Goal: Information Seeking & Learning: Learn about a topic

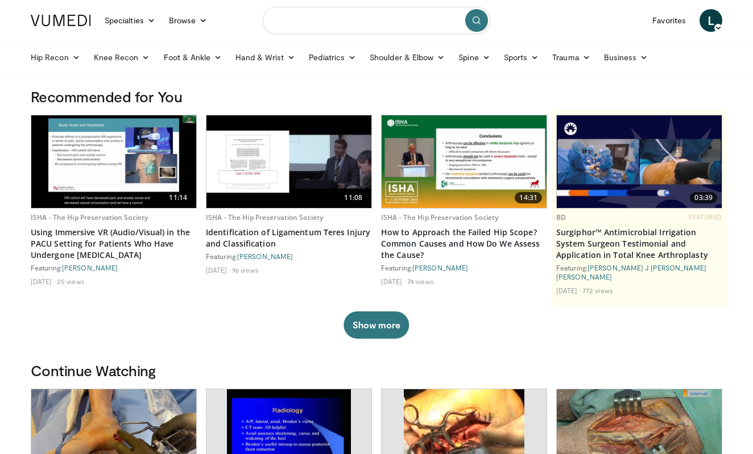
click at [341, 23] on input "Search topics, interventions" at bounding box center [376, 20] width 227 height 27
type input "**********"
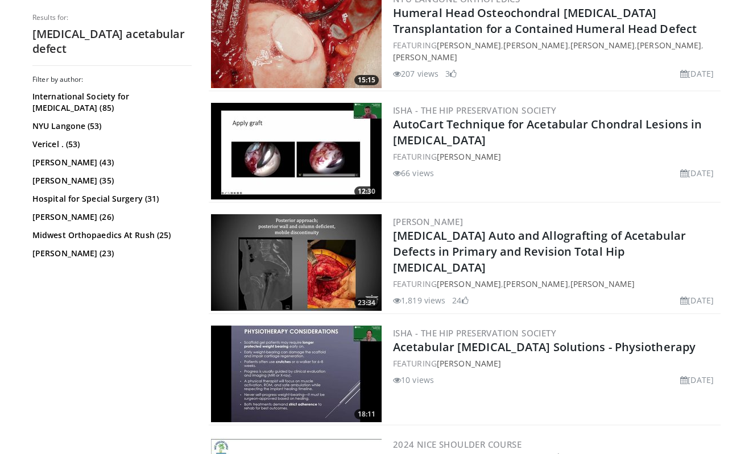
scroll to position [816, 0]
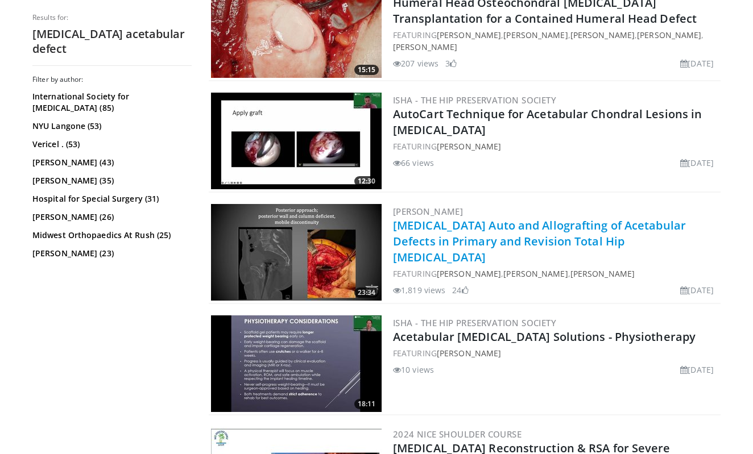
click at [535, 228] on link "Femoral Head Auto and Allografting of Acetabular Defects in Primary and Revisio…" at bounding box center [539, 241] width 293 height 47
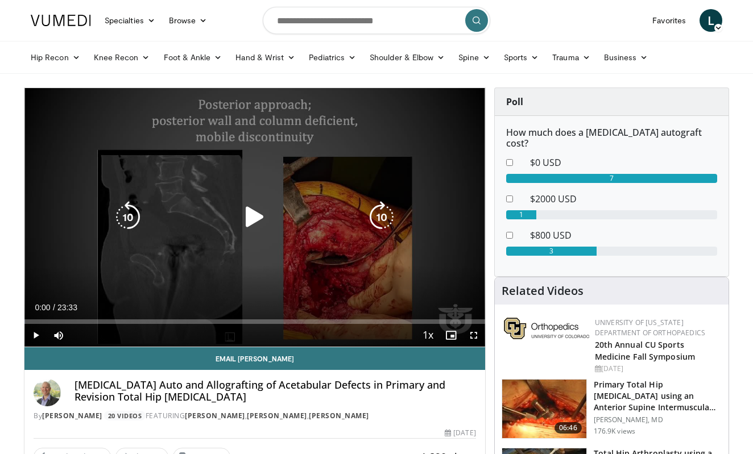
click at [251, 215] on icon "Video Player" at bounding box center [255, 217] width 32 height 32
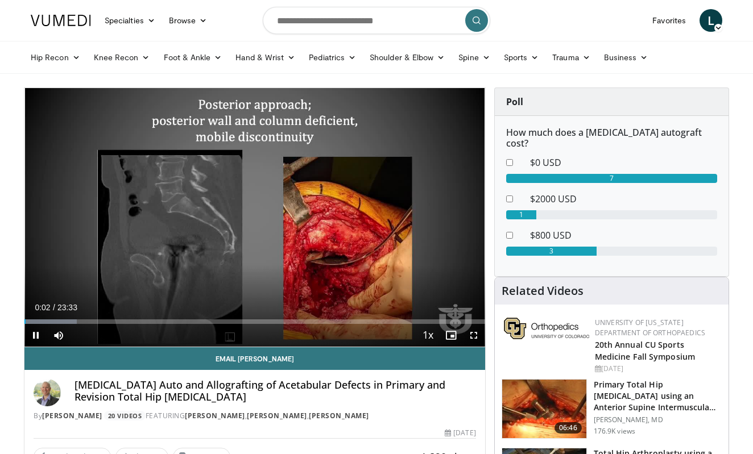
click at [473, 338] on span "Video Player" at bounding box center [473, 335] width 23 height 23
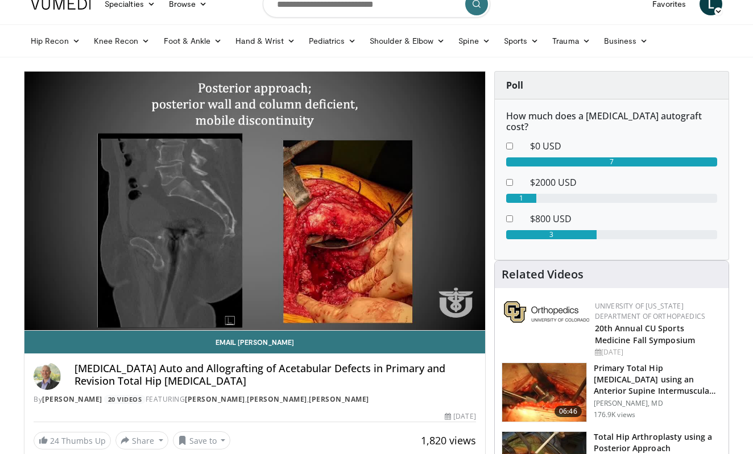
scroll to position [18, 0]
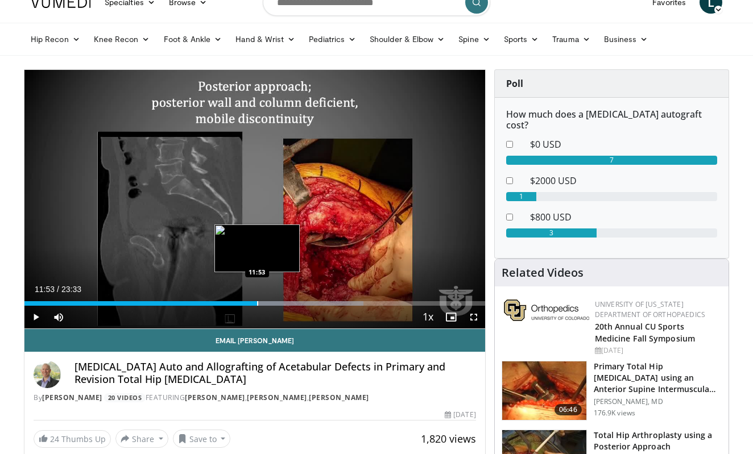
click at [257, 305] on div "Progress Bar" at bounding box center [257, 303] width 1 height 5
click at [254, 305] on div "Progress Bar" at bounding box center [254, 303] width 1 height 5
click at [256, 305] on div "Progress Bar" at bounding box center [256, 303] width 1 height 5
click at [257, 305] on div "Progress Bar" at bounding box center [257, 303] width 1 height 5
click at [276, 306] on div "Progress Bar" at bounding box center [276, 303] width 1 height 5
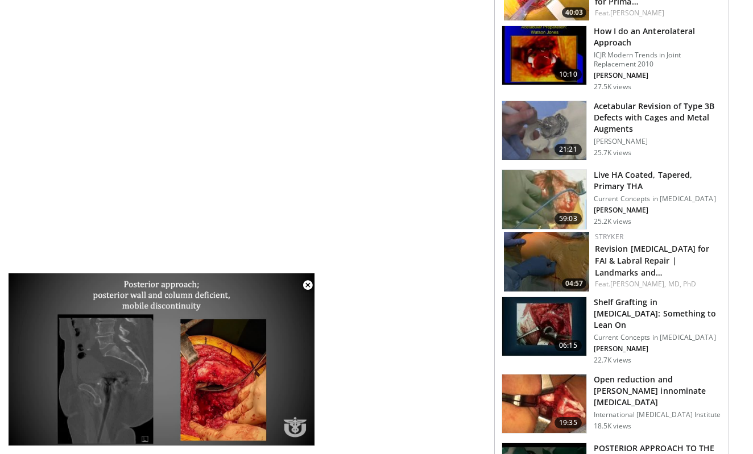
scroll to position [1119, 0]
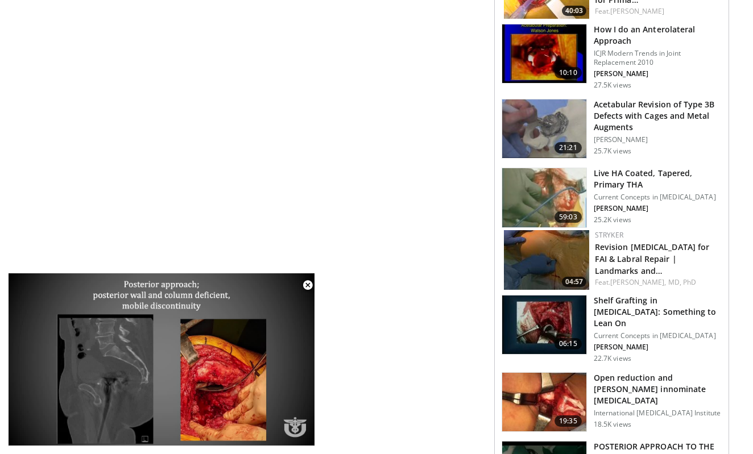
click at [551, 306] on img at bounding box center [544, 325] width 84 height 59
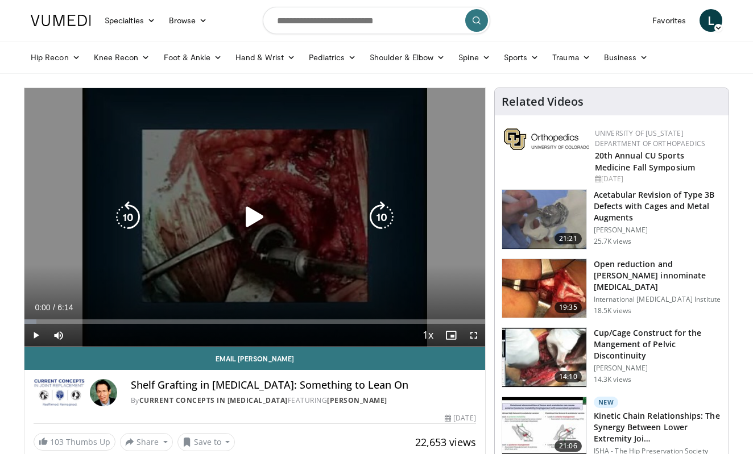
click at [251, 218] on icon "Video Player" at bounding box center [255, 217] width 32 height 32
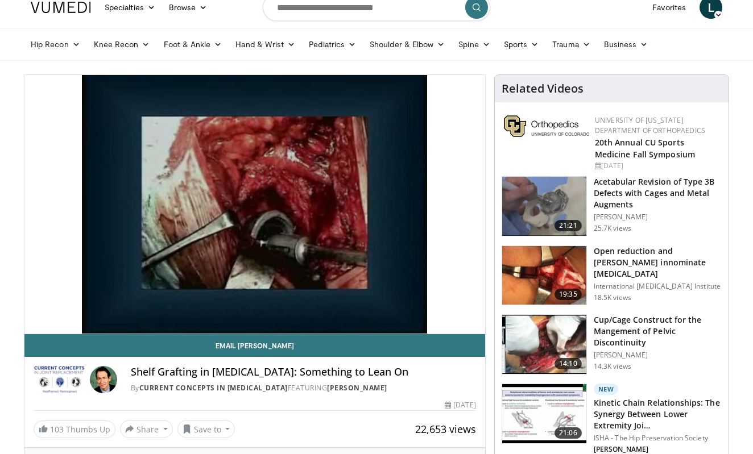
scroll to position [12, 0]
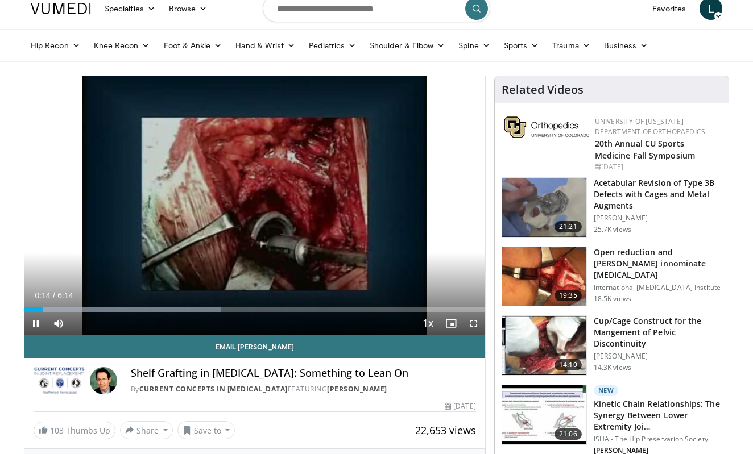
click at [472, 322] on span "Video Player" at bounding box center [473, 323] width 23 height 23
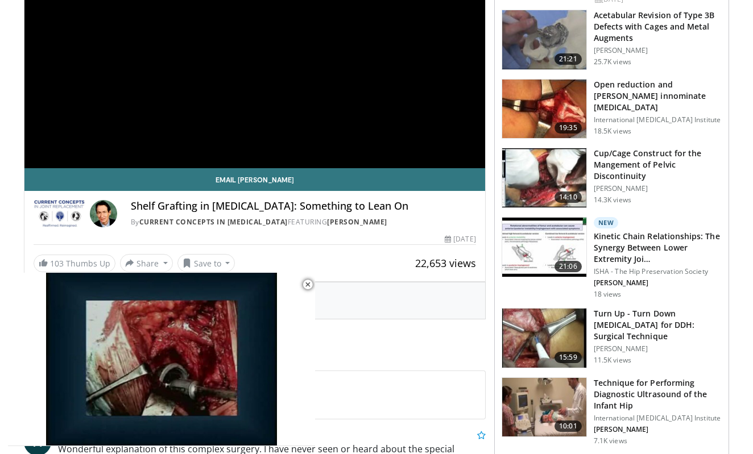
scroll to position [179, 0]
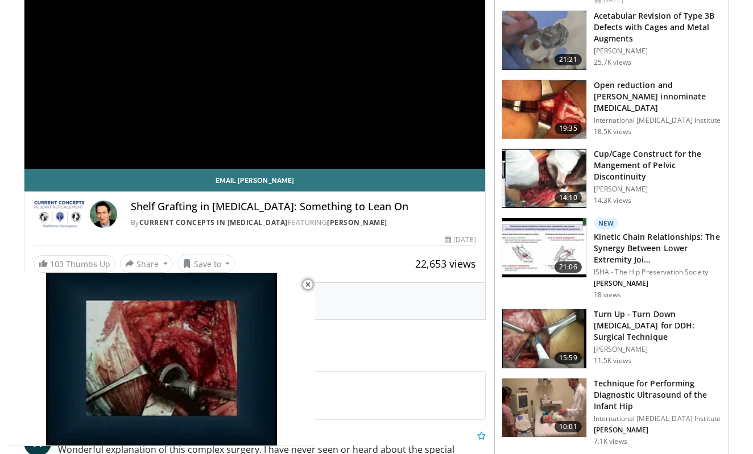
click at [554, 349] on img at bounding box center [544, 338] width 84 height 59
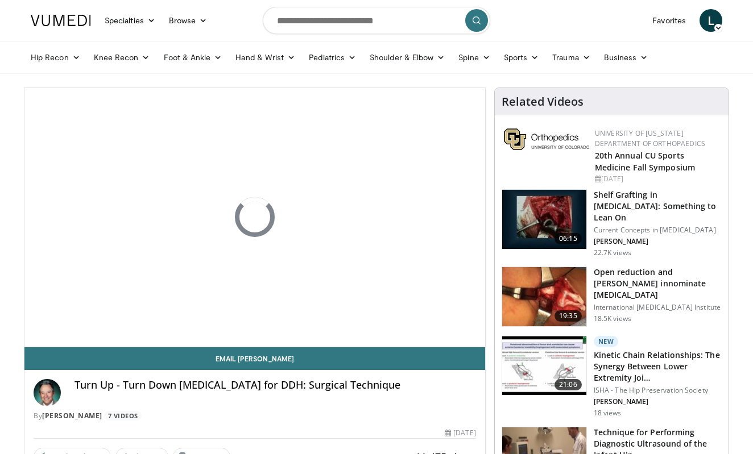
click at [424, 396] on div "Turn Up - Turn Down Arthroplasty for DDH: Surgical Technique" at bounding box center [274, 392] width 401 height 27
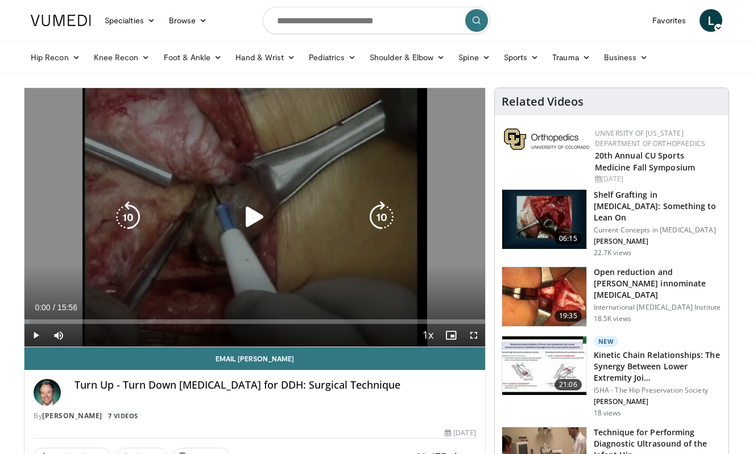
click at [254, 217] on icon "Video Player" at bounding box center [255, 217] width 32 height 32
click at [250, 225] on icon "Video Player" at bounding box center [255, 217] width 32 height 32
click at [247, 223] on icon "Video Player" at bounding box center [255, 217] width 32 height 32
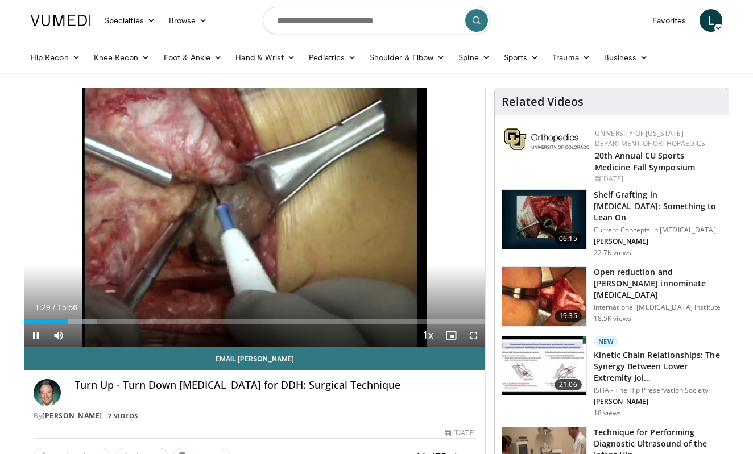
click at [475, 329] on span "Video Player" at bounding box center [473, 335] width 23 height 23
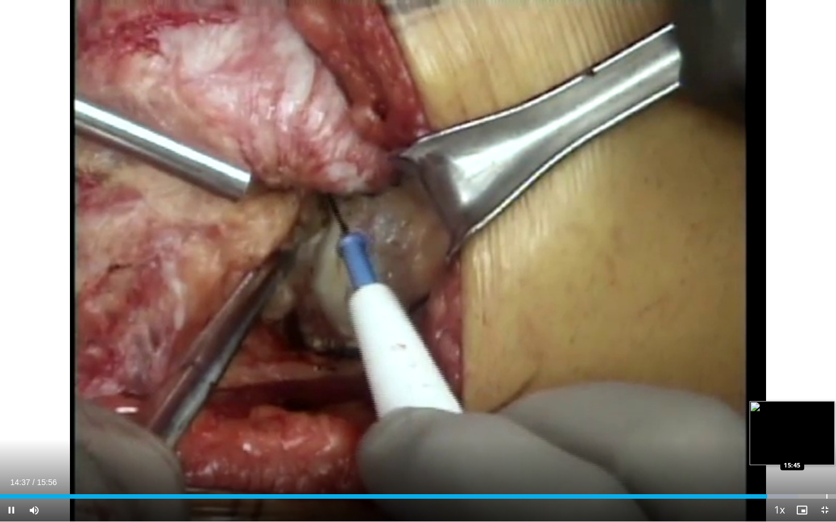
click at [752, 454] on div "Progress Bar" at bounding box center [826, 497] width 1 height 5
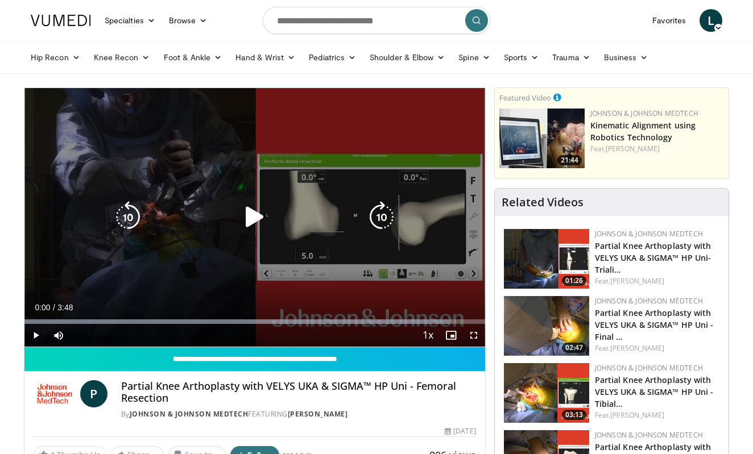
drag, startPoint x: 0, startPoint y: 0, endPoint x: 335, endPoint y: 173, distance: 376.8
click at [335, 173] on div "10 seconds Tap to unmute" at bounding box center [254, 217] width 460 height 259
